Goal: Feedback & Contribution: Leave review/rating

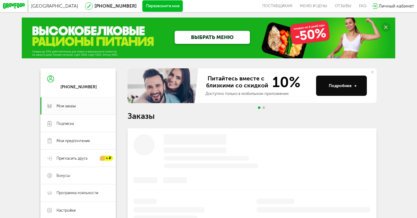
click at [88, 83] on div "[PHONE_NUMBER]" at bounding box center [78, 83] width 36 height 14
click at [76, 87] on div "[PHONE_NUMBER]" at bounding box center [78, 86] width 36 height 5
click at [78, 106] on span "Мои заказы" at bounding box center [83, 105] width 53 height 5
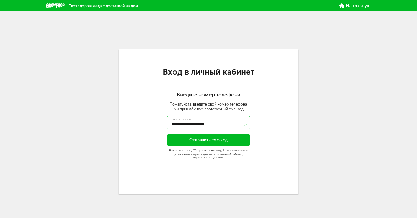
type input "**********"
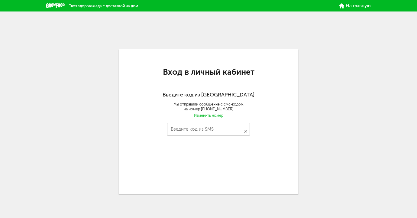
type input "*"
type input "***"
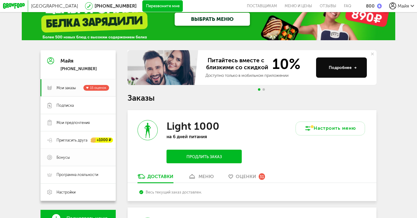
scroll to position [18, 0]
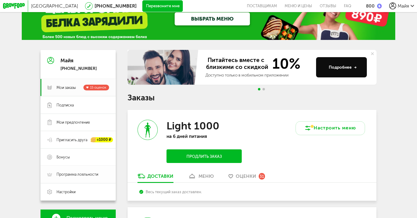
click at [67, 172] on span "Программа лояльности" at bounding box center [78, 174] width 42 height 5
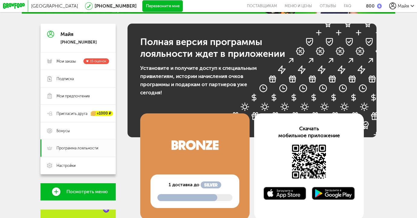
scroll to position [53, 0]
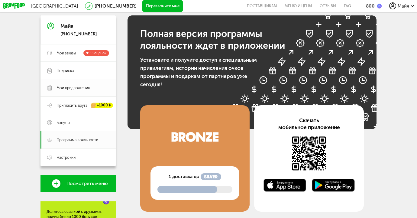
click at [72, 90] on span "Мои предпочтения" at bounding box center [73, 87] width 33 height 5
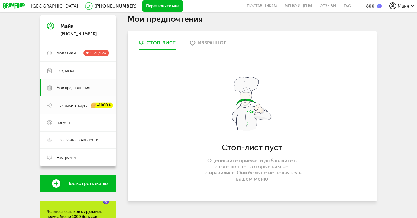
click at [73, 106] on span "Пригласить друга" at bounding box center [72, 105] width 31 height 5
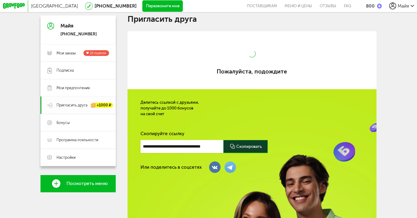
click at [73, 84] on link "Мои предпочтения" at bounding box center [78, 87] width 75 height 17
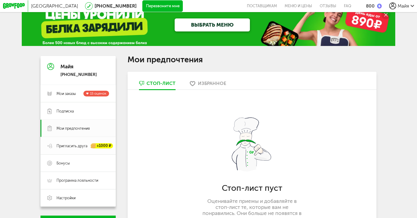
scroll to position [53, 0]
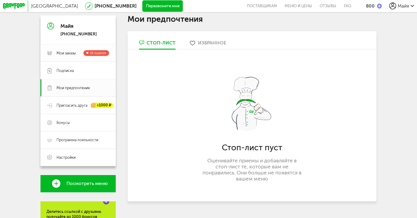
click at [70, 55] on span "Мои заказы" at bounding box center [66, 53] width 19 height 5
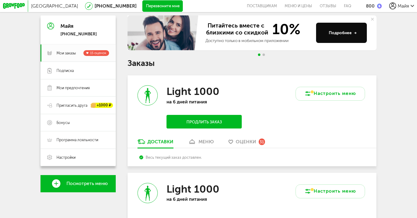
click at [247, 141] on span "Оценки" at bounding box center [246, 141] width 21 height 5
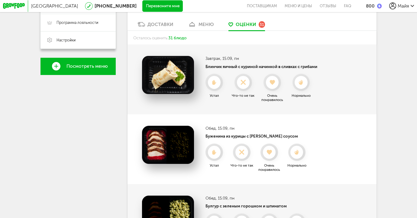
scroll to position [171, 0]
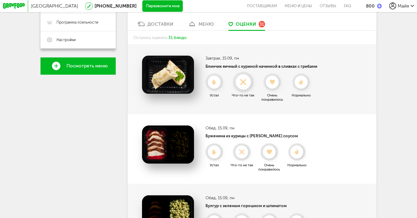
click at [244, 86] on div at bounding box center [243, 81] width 15 height 15
